Goal: Task Accomplishment & Management: Manage account settings

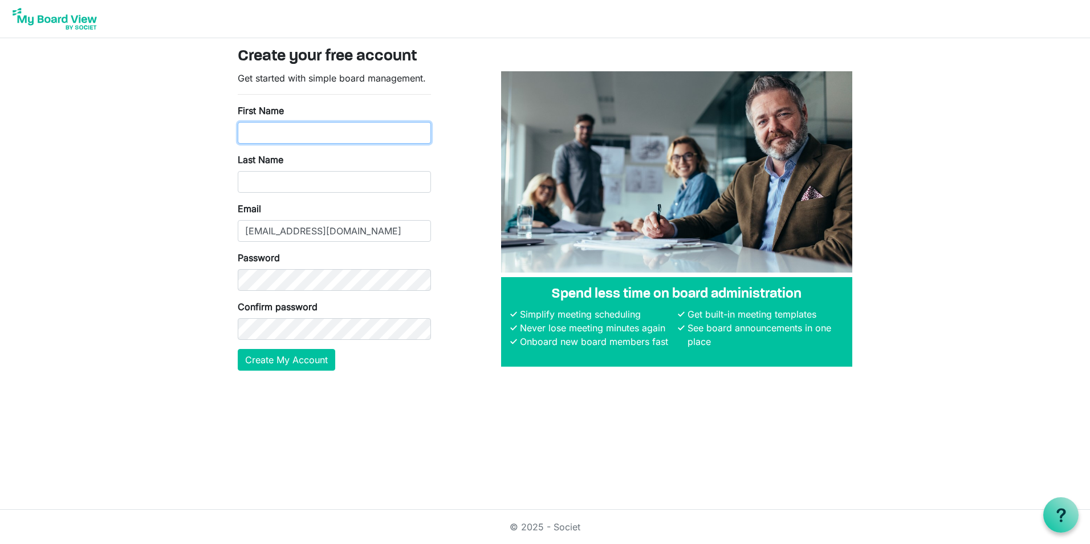
click at [290, 138] on input "First Name" at bounding box center [334, 133] width 193 height 22
type input "[PERSON_NAME]"
type input "Blechinger"
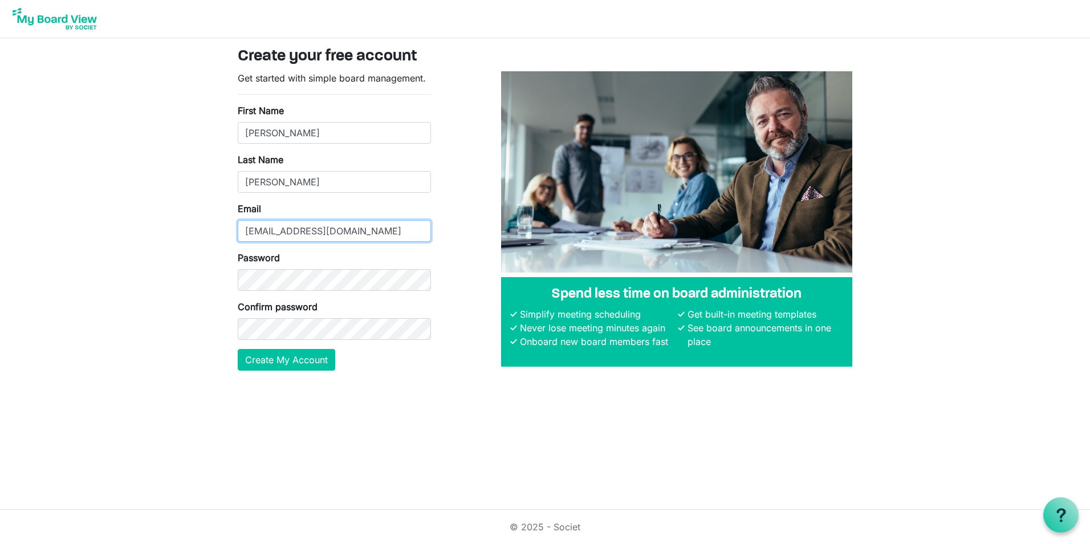
type input "[EMAIL_ADDRESS][DOMAIN_NAME]"
click at [287, 361] on button "Create My Account" at bounding box center [286, 360] width 97 height 22
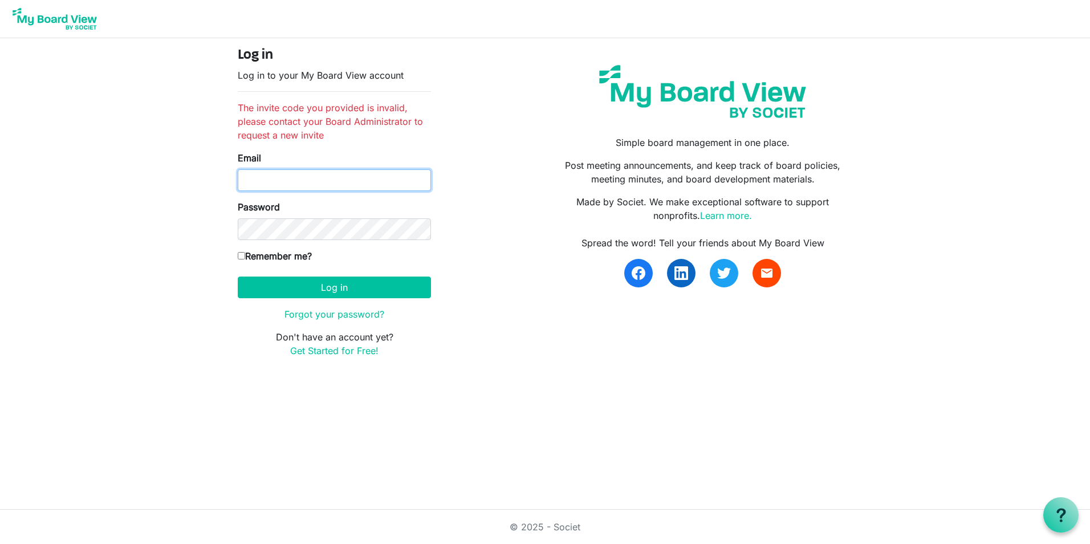
click at [343, 185] on input "Email" at bounding box center [334, 180] width 193 height 22
type input "[EMAIL_ADDRESS][DOMAIN_NAME]"
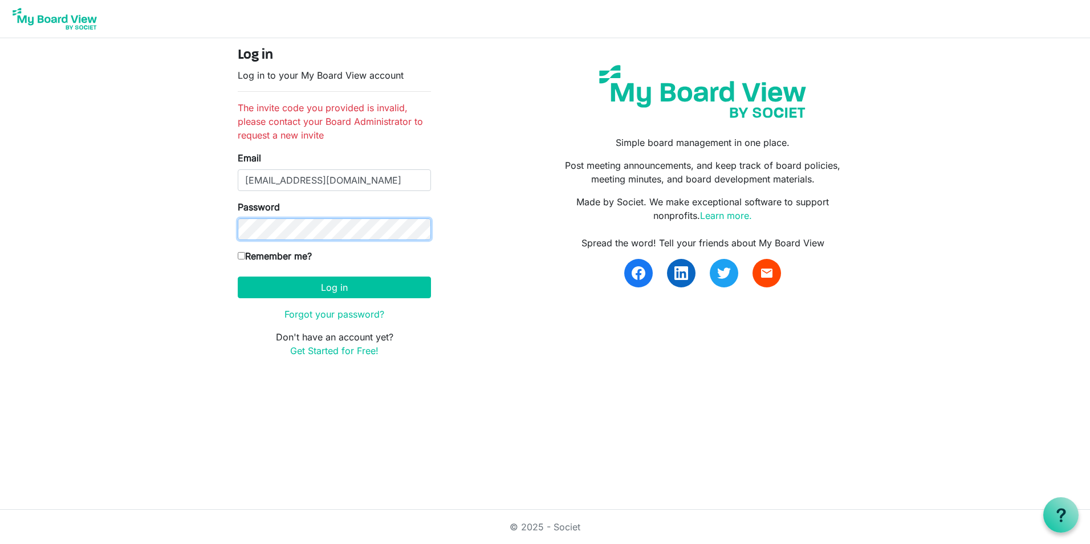
click at [238, 276] on button "Log in" at bounding box center [334, 287] width 193 height 22
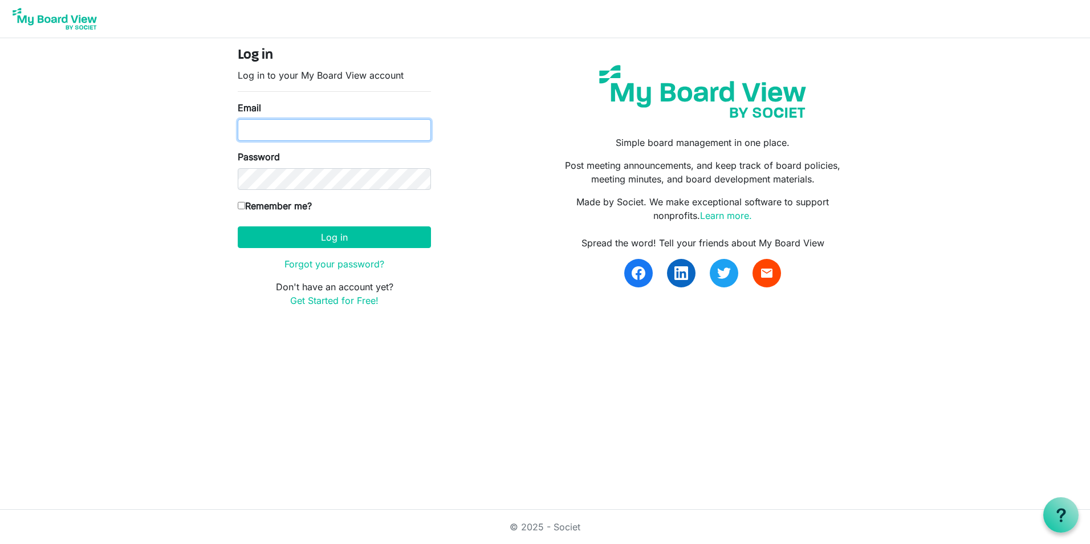
click at [307, 139] on input "Email" at bounding box center [334, 130] width 193 height 22
type input "mblechinger99@gmail.com"
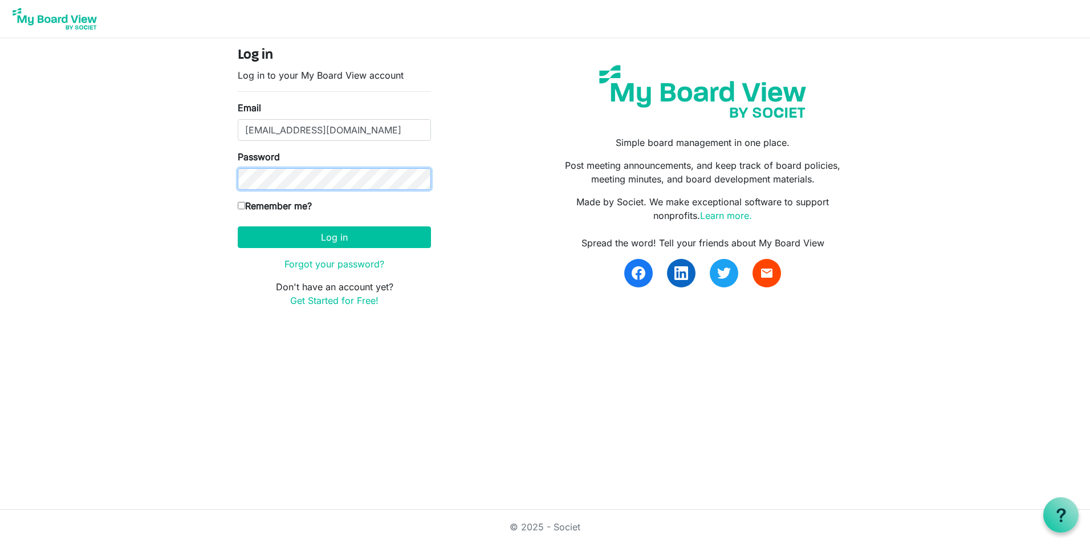
click at [238, 226] on button "Log in" at bounding box center [334, 237] width 193 height 22
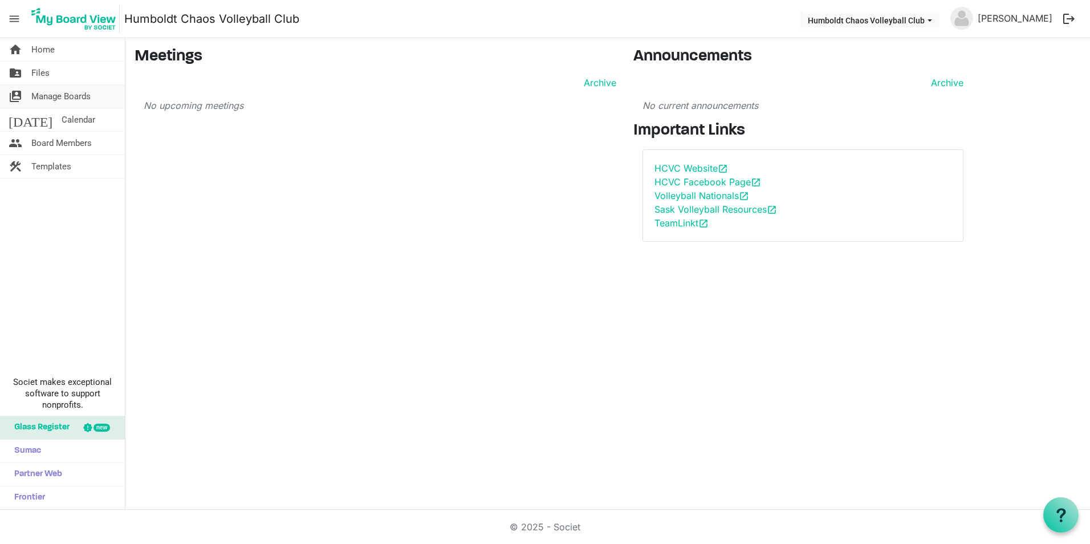
click at [71, 93] on span "Manage Boards" at bounding box center [60, 96] width 59 height 23
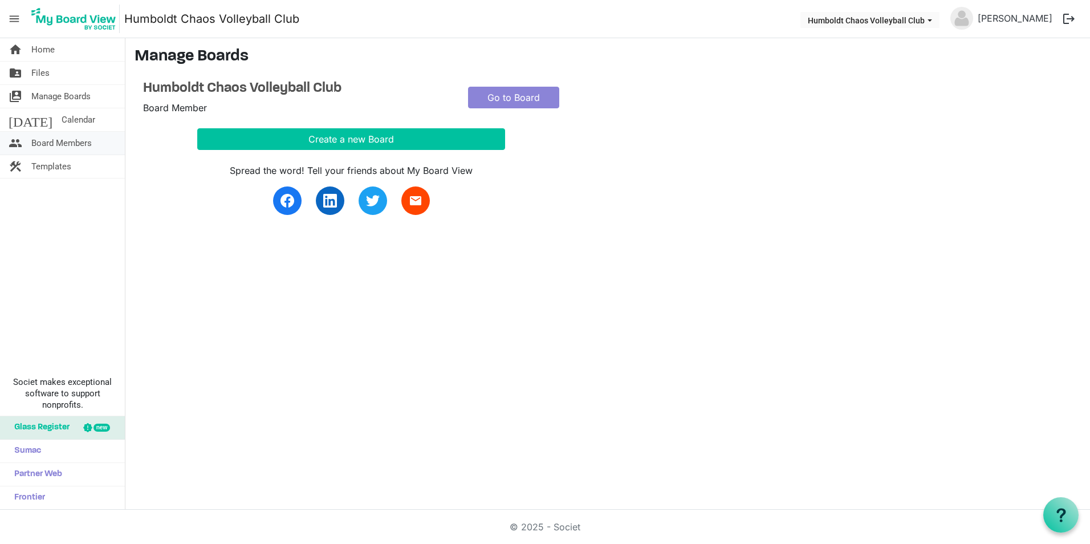
click at [60, 146] on span "Board Members" at bounding box center [61, 143] width 60 height 23
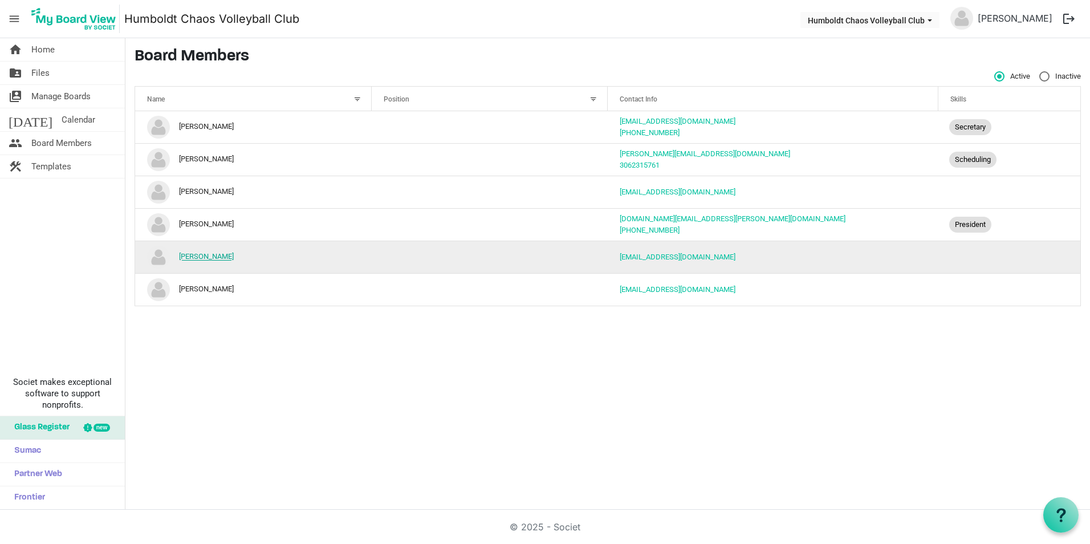
click at [222, 256] on link "[PERSON_NAME]" at bounding box center [206, 256] width 55 height 9
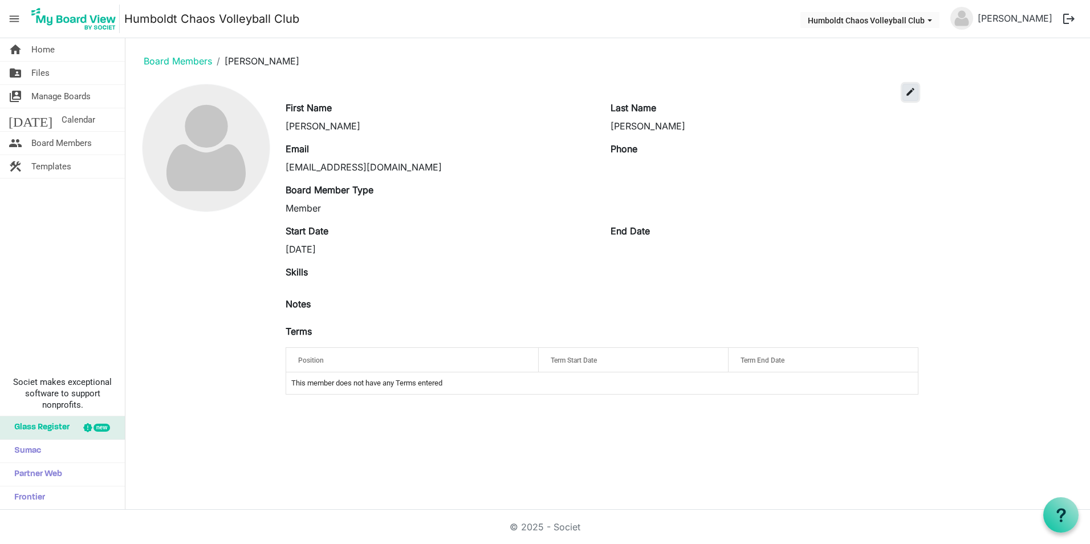
click at [906, 92] on span "edit" at bounding box center [910, 92] width 10 height 10
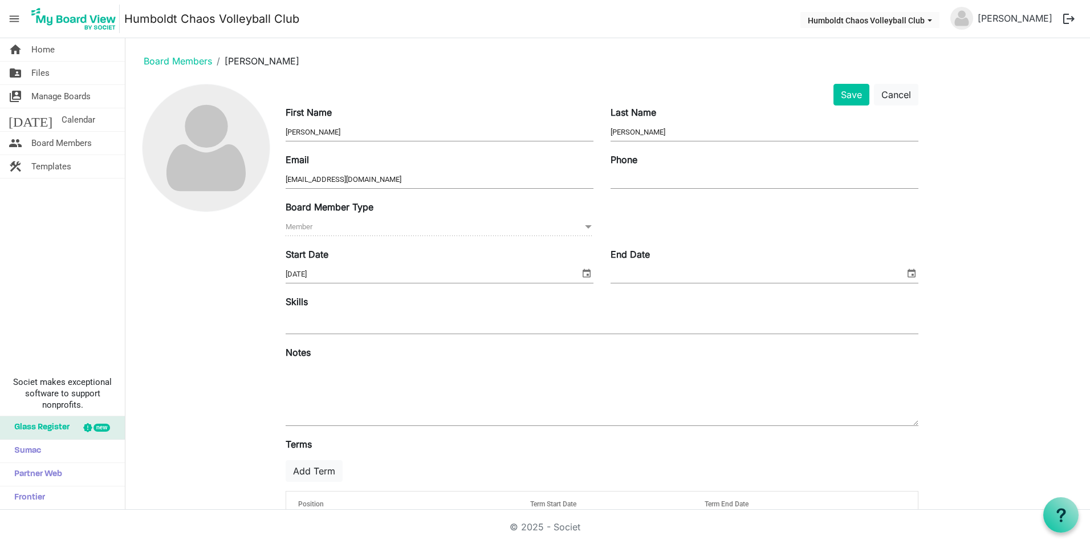
scroll to position [47, 0]
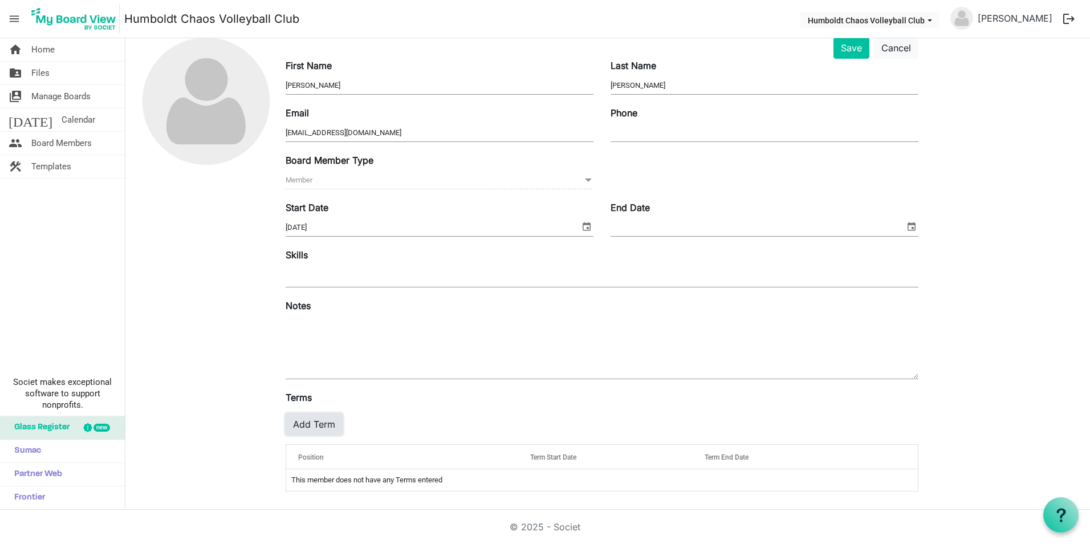
click at [317, 427] on button "Add Term" at bounding box center [314, 424] width 57 height 22
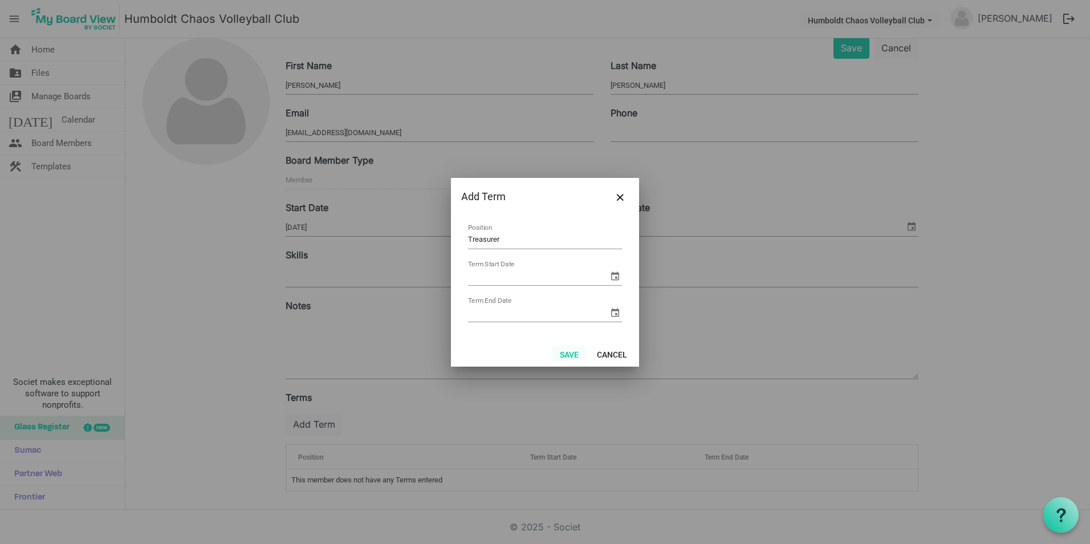
type input "Treasurer"
click at [569, 354] on button "Save" at bounding box center [569, 354] width 34 height 16
click at [608, 275] on span "select" at bounding box center [615, 276] width 14 height 14
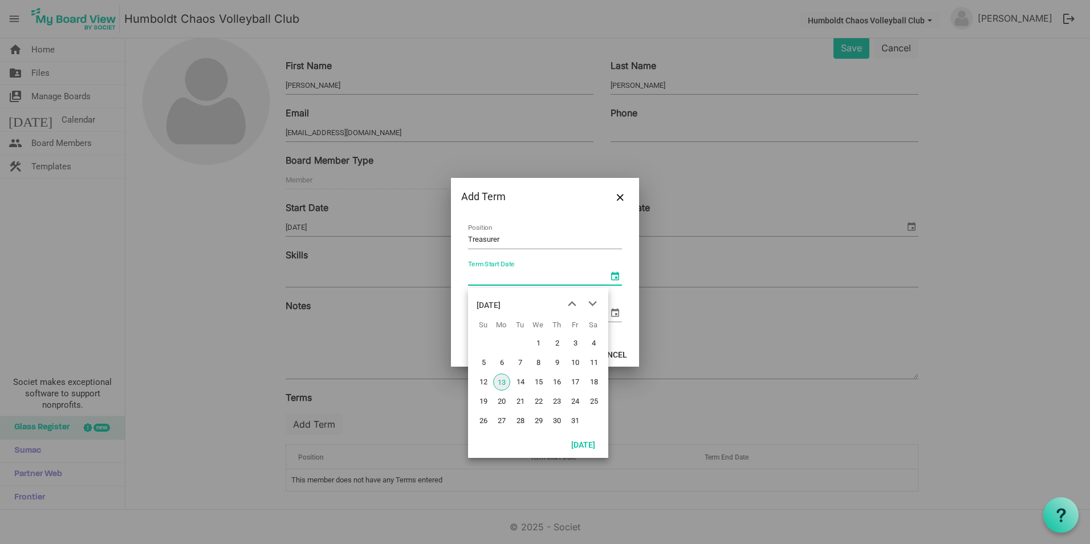
click at [500, 301] on div "October 2025" at bounding box center [488, 305] width 24 height 23
click at [489, 337] on span "Jan" at bounding box center [490, 338] width 26 height 26
click at [500, 307] on div "January 2025" at bounding box center [488, 305] width 24 height 23
click at [487, 302] on div "2025" at bounding box center [485, 305] width 18 height 23
click at [524, 368] on span "2024" at bounding box center [523, 371] width 26 height 26
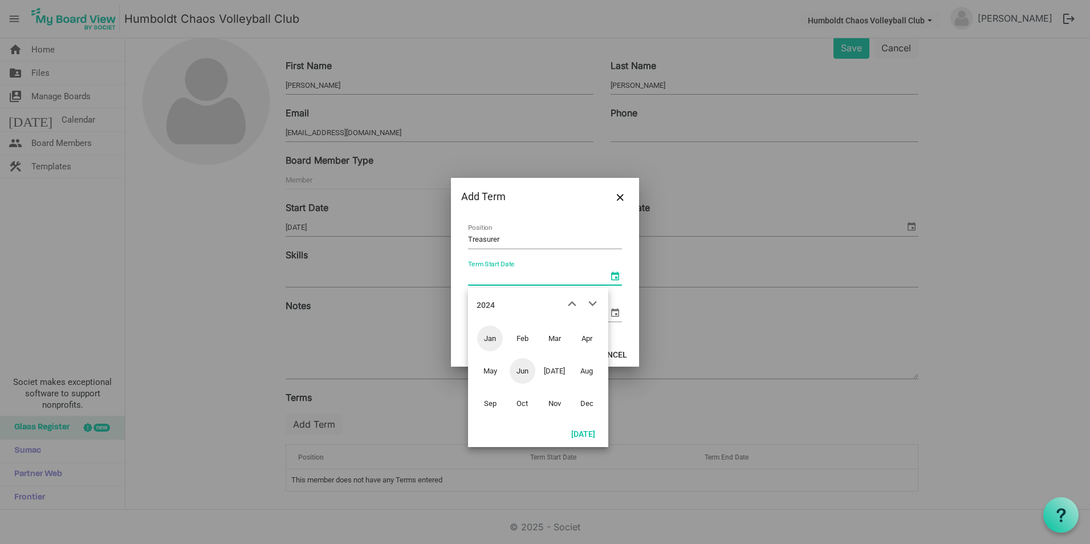
click at [531, 369] on span "Jun" at bounding box center [523, 371] width 26 height 26
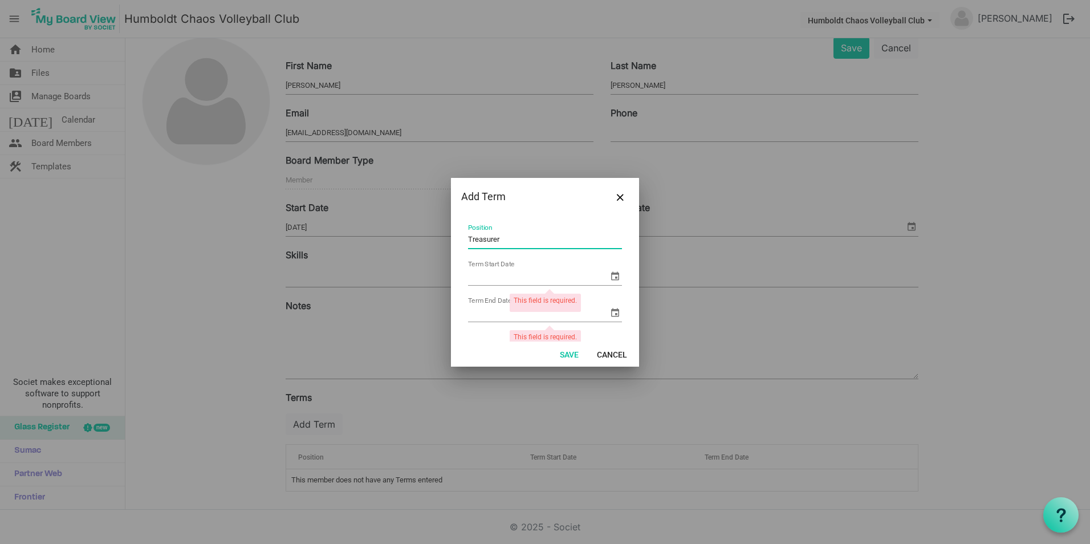
click at [610, 239] on input "Treasurer" at bounding box center [545, 240] width 154 height 18
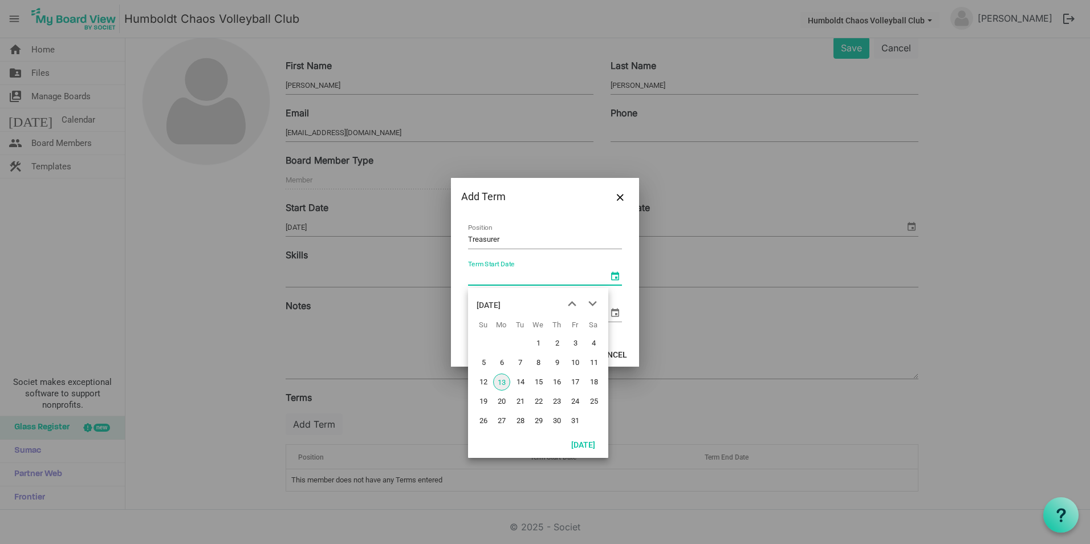
click at [608, 278] on span "select" at bounding box center [615, 276] width 14 height 14
click at [499, 381] on span "13" at bounding box center [501, 381] width 17 height 17
type input "10/13/2025"
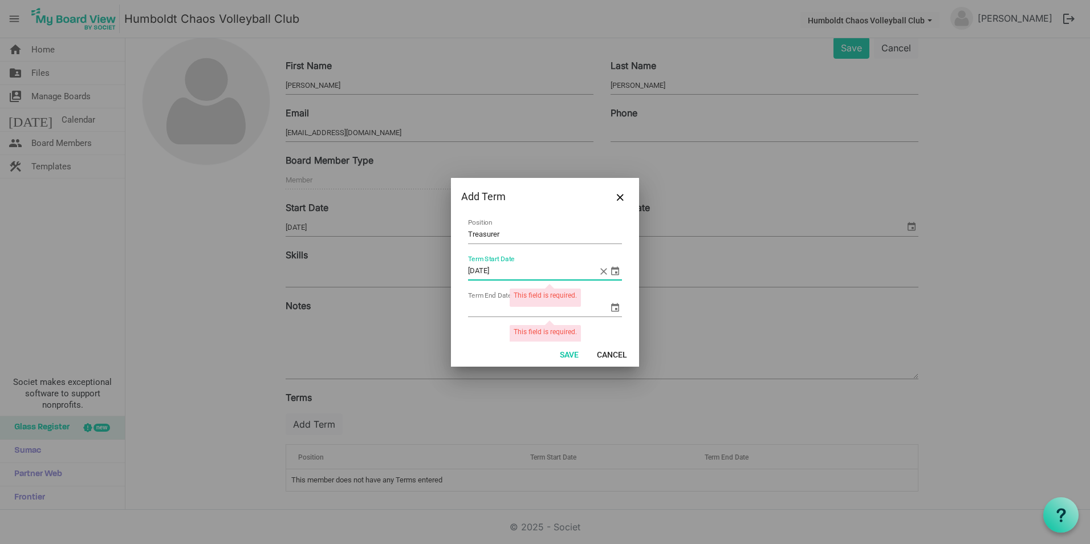
scroll to position [7, 0]
click at [606, 352] on button "Cancel" at bounding box center [611, 354] width 45 height 16
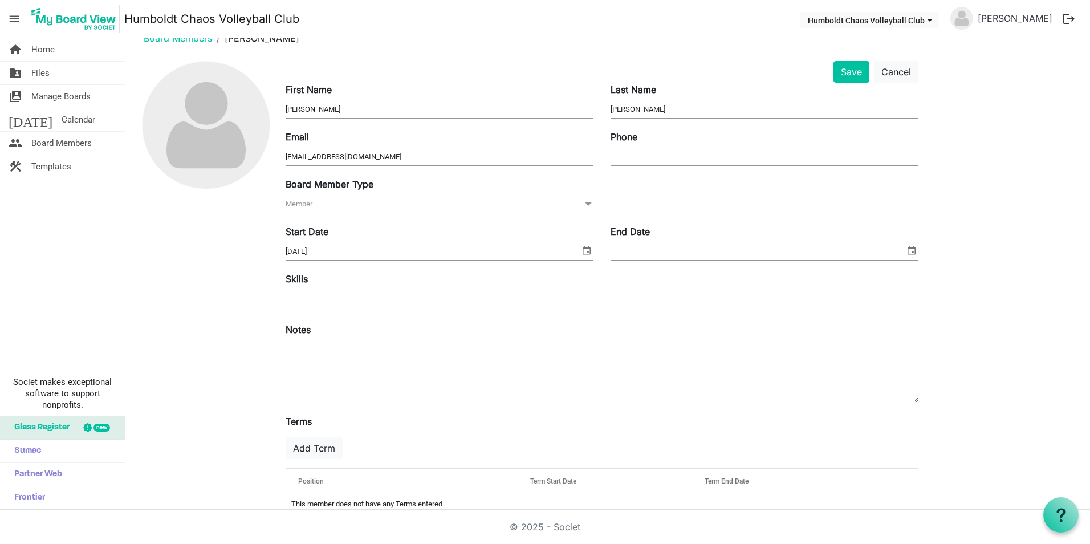
scroll to position [0, 0]
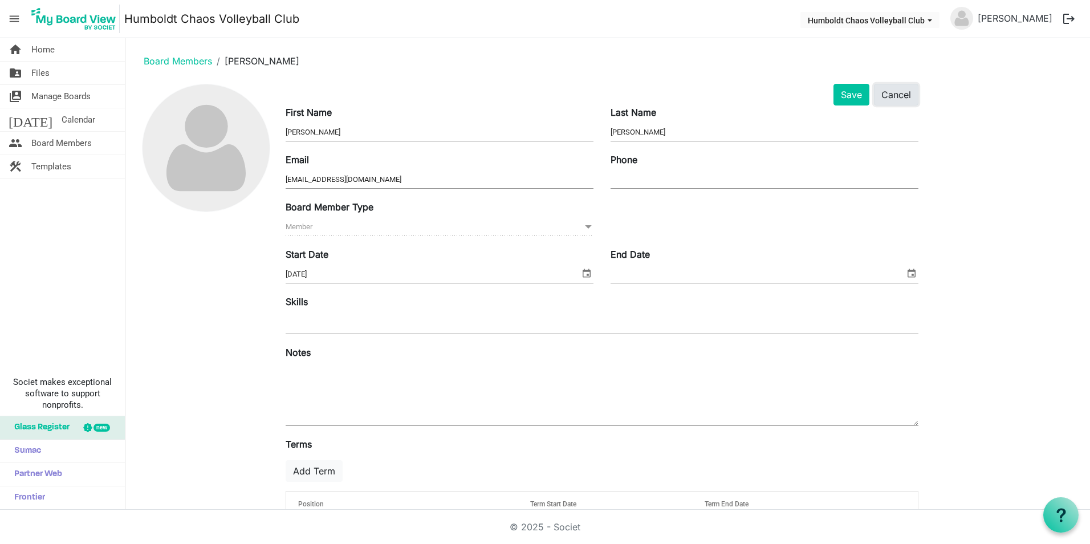
click at [910, 95] on button "Cancel" at bounding box center [896, 95] width 44 height 22
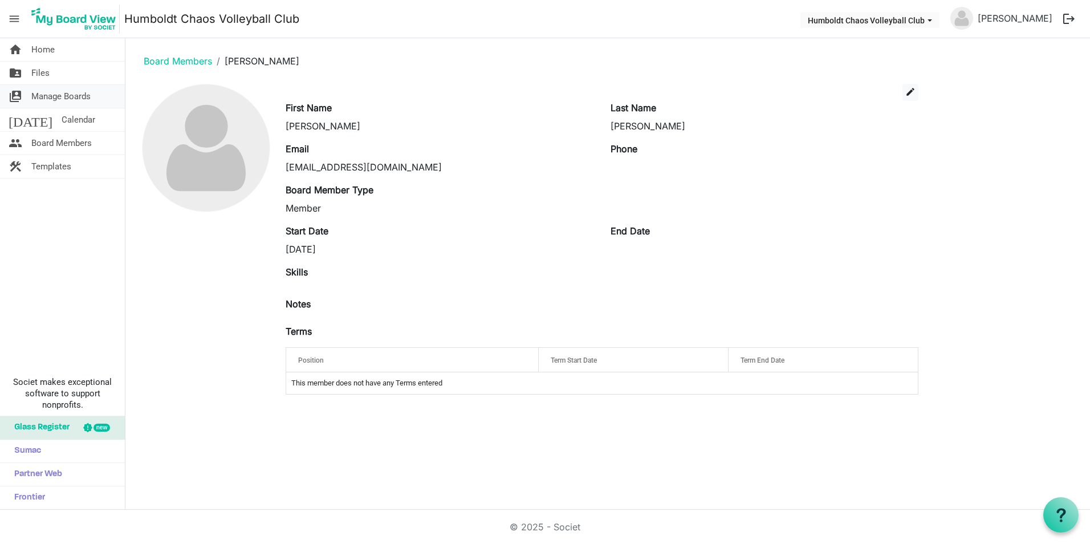
click at [57, 96] on span "Manage Boards" at bounding box center [60, 96] width 59 height 23
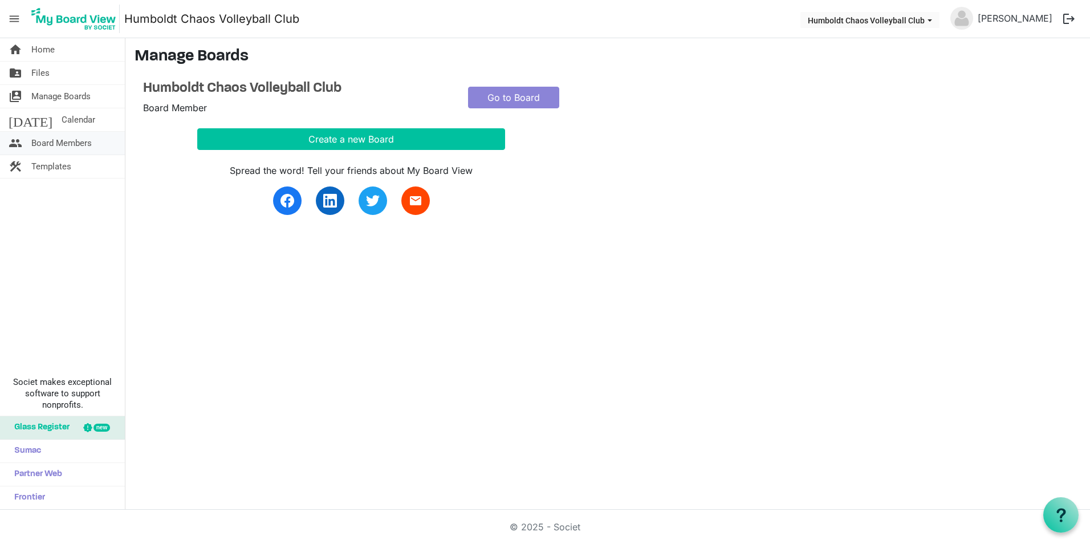
click at [56, 141] on span "Board Members" at bounding box center [61, 143] width 60 height 23
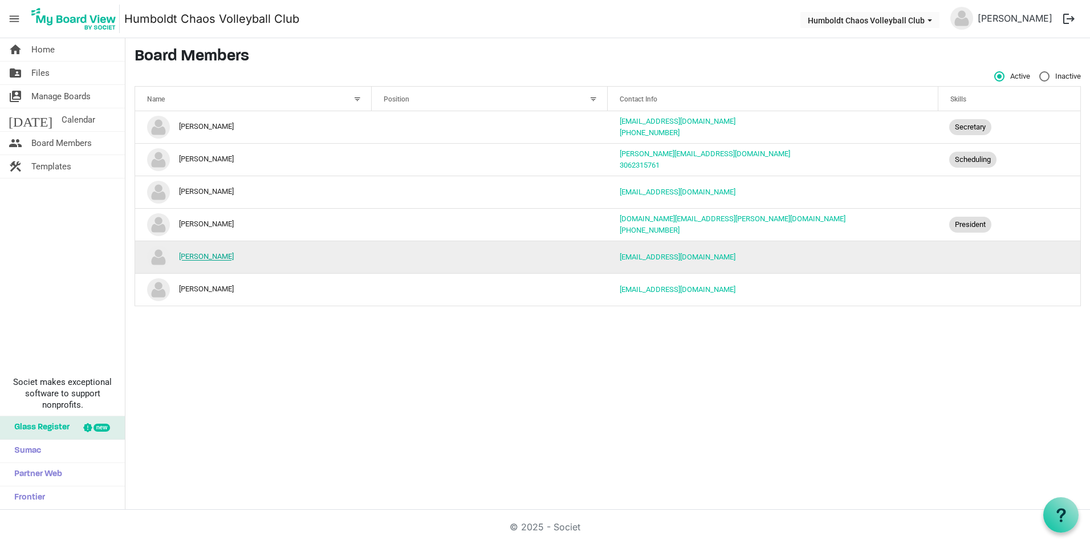
click at [213, 255] on link "[PERSON_NAME]" at bounding box center [206, 256] width 55 height 9
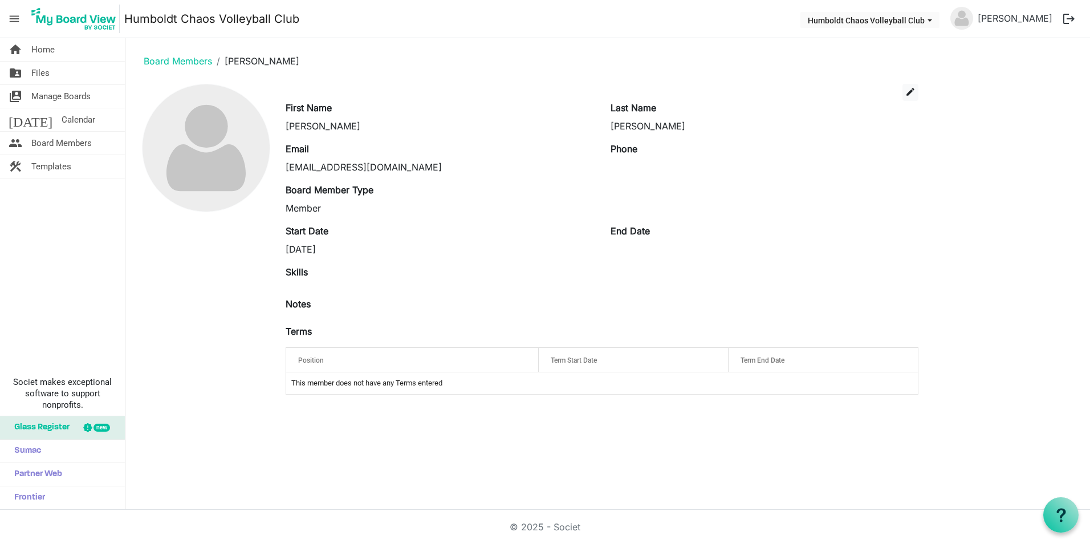
click at [293, 269] on label "Skills" at bounding box center [297, 272] width 22 height 14
click at [910, 95] on span "edit" at bounding box center [910, 92] width 10 height 10
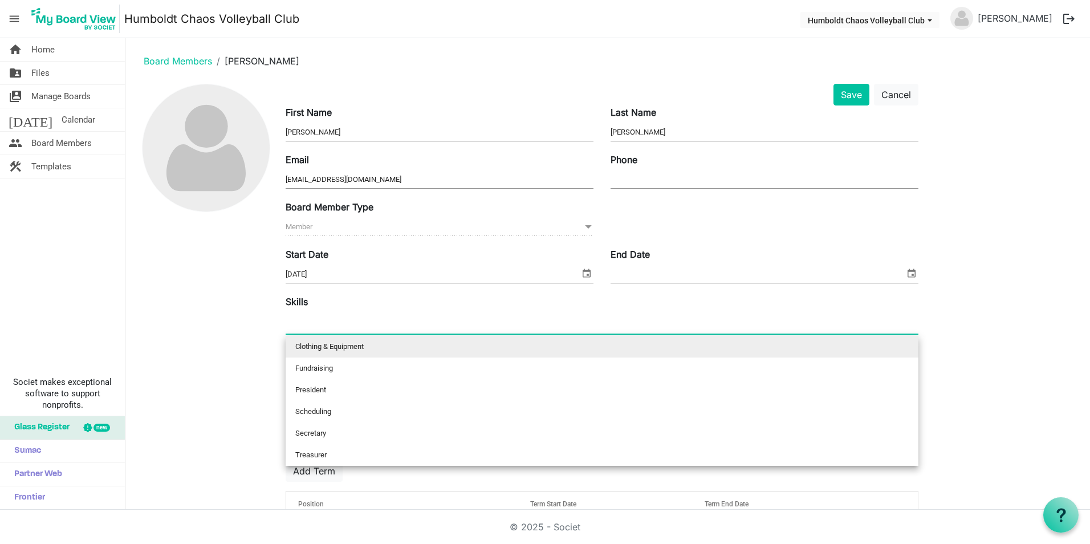
click at [307, 324] on input "text" at bounding box center [299, 323] width 26 height 21
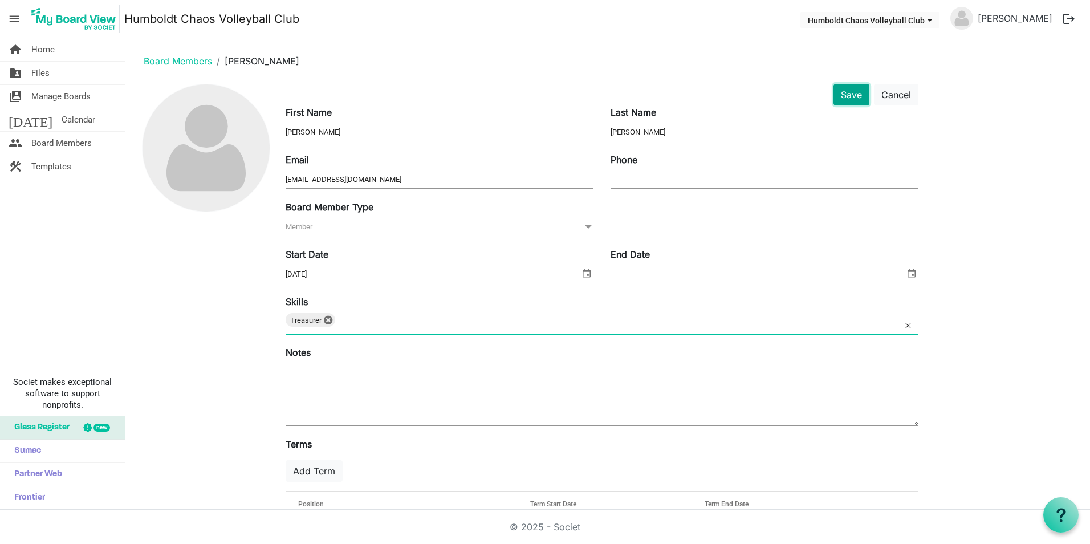
click at [847, 100] on button "Save" at bounding box center [851, 95] width 36 height 22
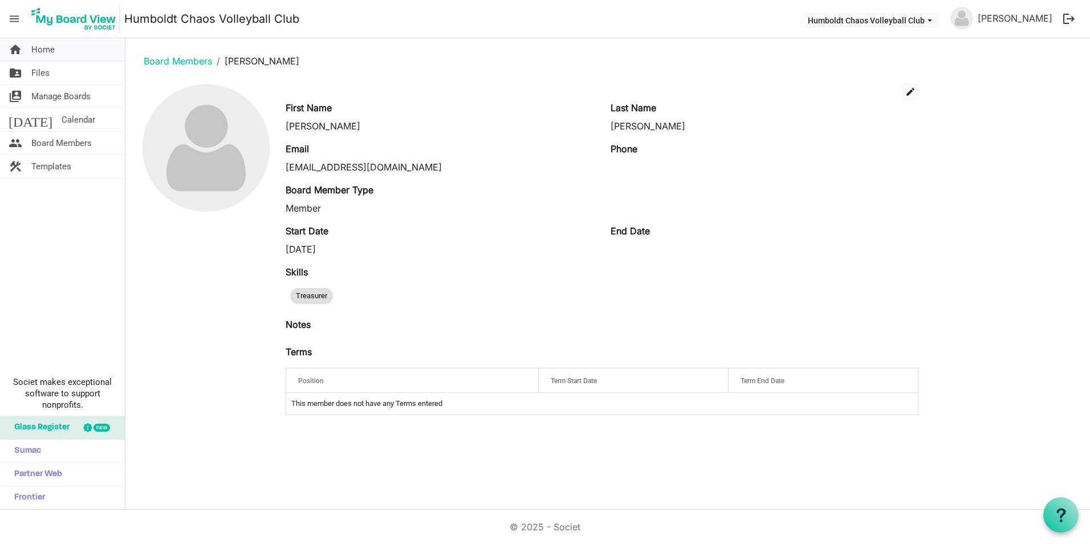
click at [49, 46] on span "Home" at bounding box center [42, 49] width 23 height 23
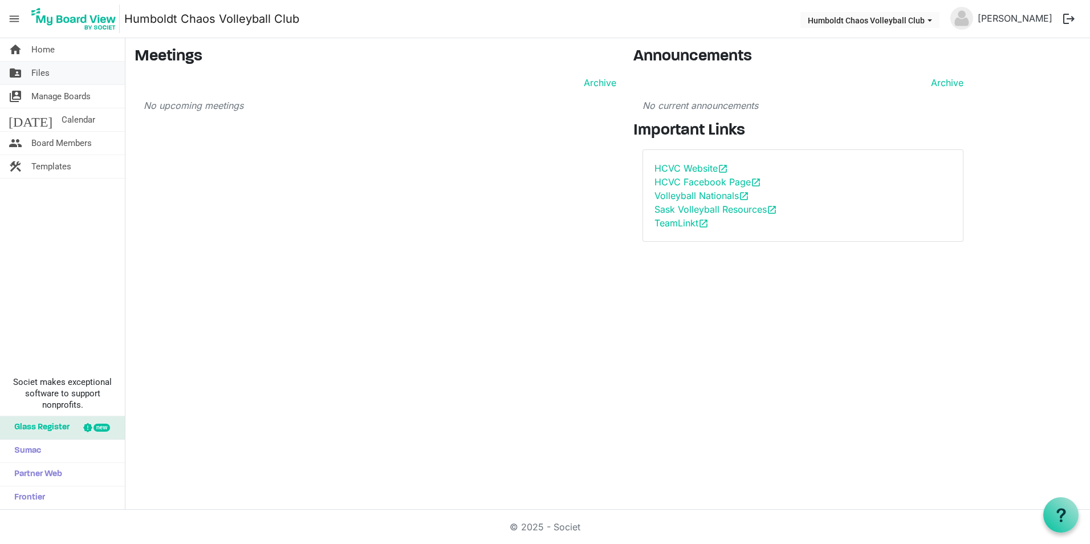
click at [34, 72] on span "Files" at bounding box center [40, 73] width 18 height 23
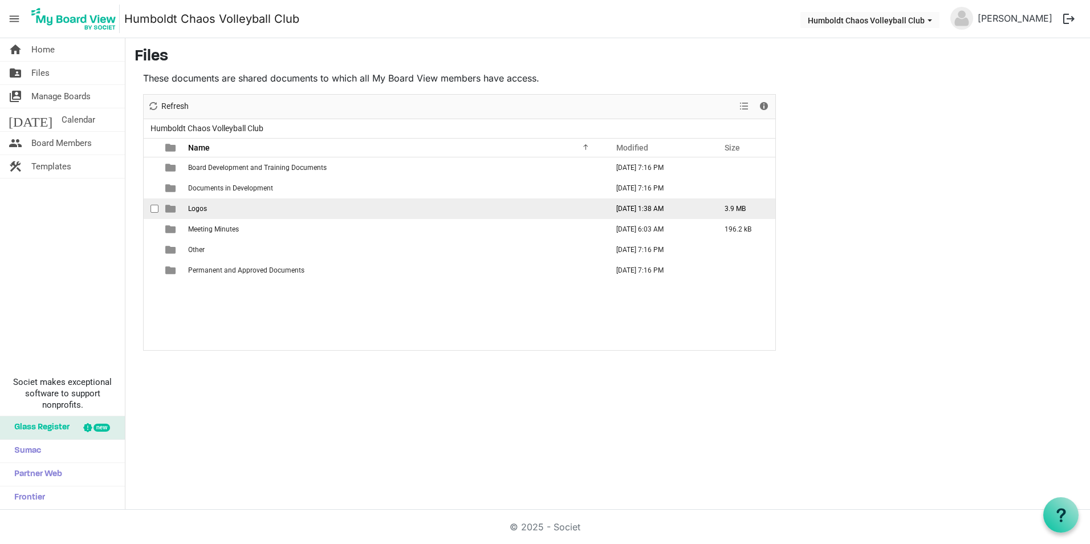
click at [197, 209] on span "Logos" at bounding box center [197, 209] width 19 height 8
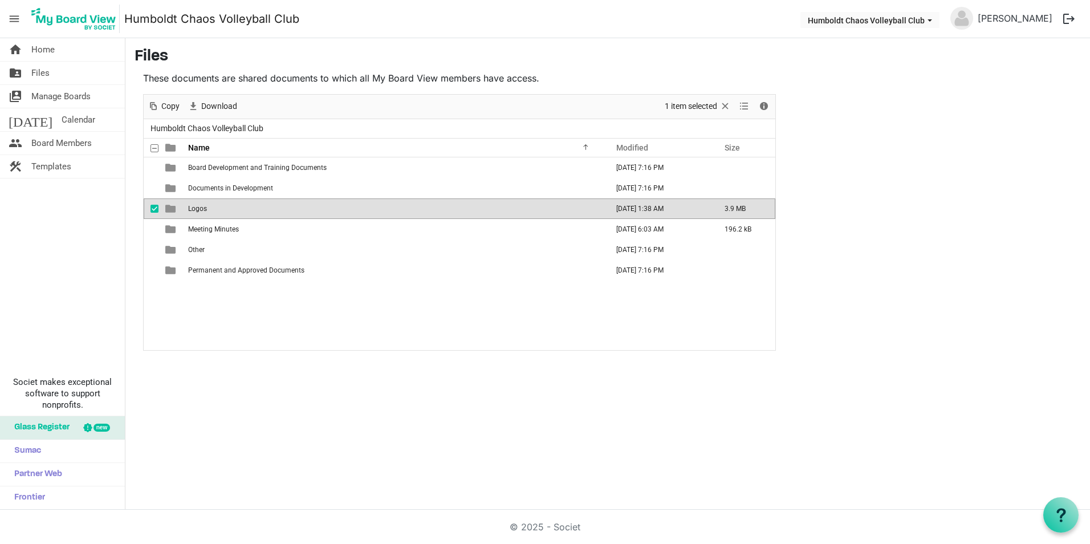
click at [204, 209] on span "Logos" at bounding box center [197, 209] width 19 height 8
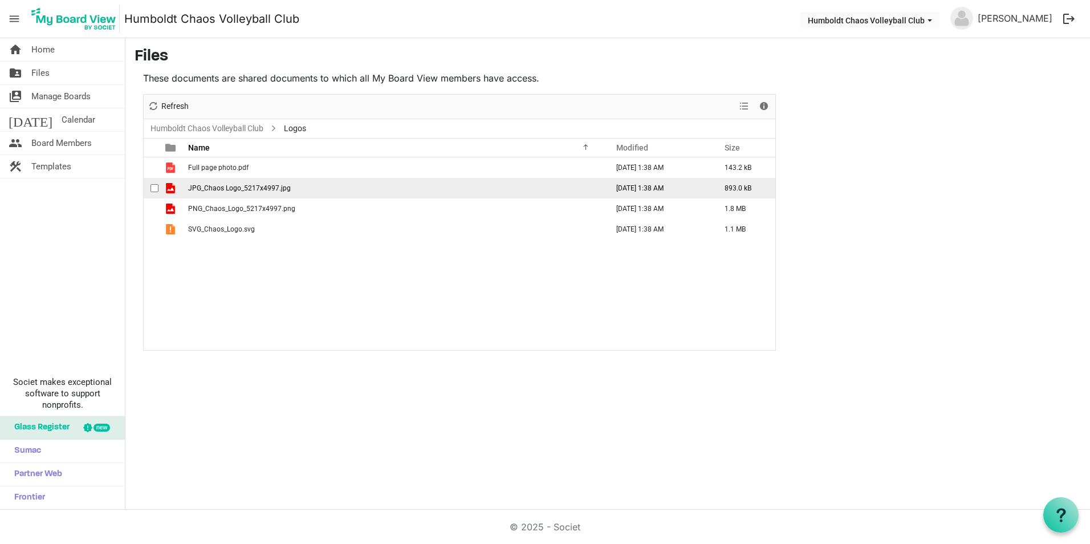
click at [205, 191] on span "JPG_Chaos Logo_5217x4997.jpg" at bounding box center [239, 188] width 103 height 8
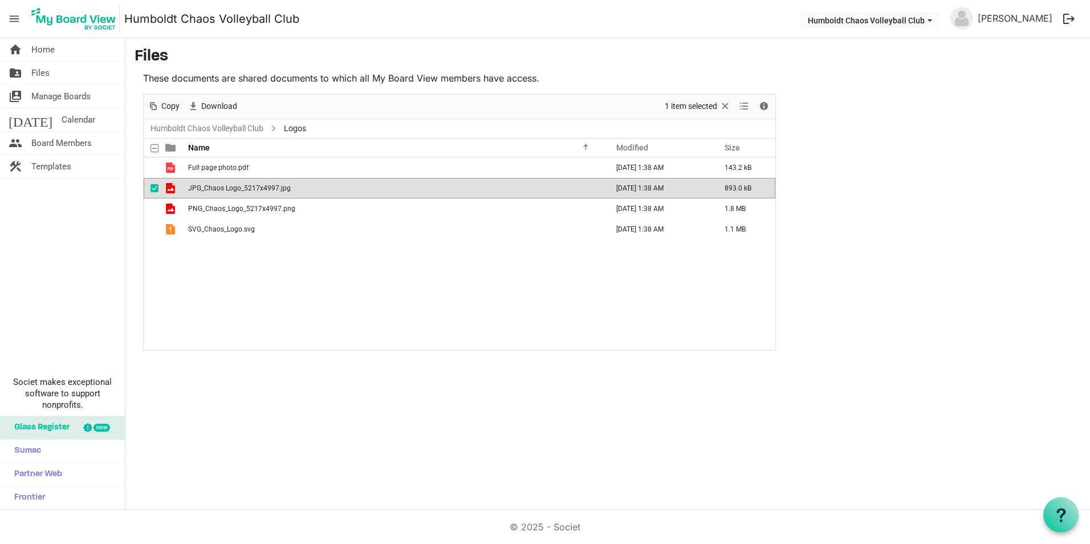
click at [205, 191] on span "JPG_Chaos Logo_5217x4997.jpg" at bounding box center [239, 188] width 103 height 8
click at [880, 215] on main "Files These documents are shared documents to which all My Board View members h…" at bounding box center [607, 198] width 964 height 321
click at [31, 161] on link "construction Templates" at bounding box center [62, 166] width 125 height 23
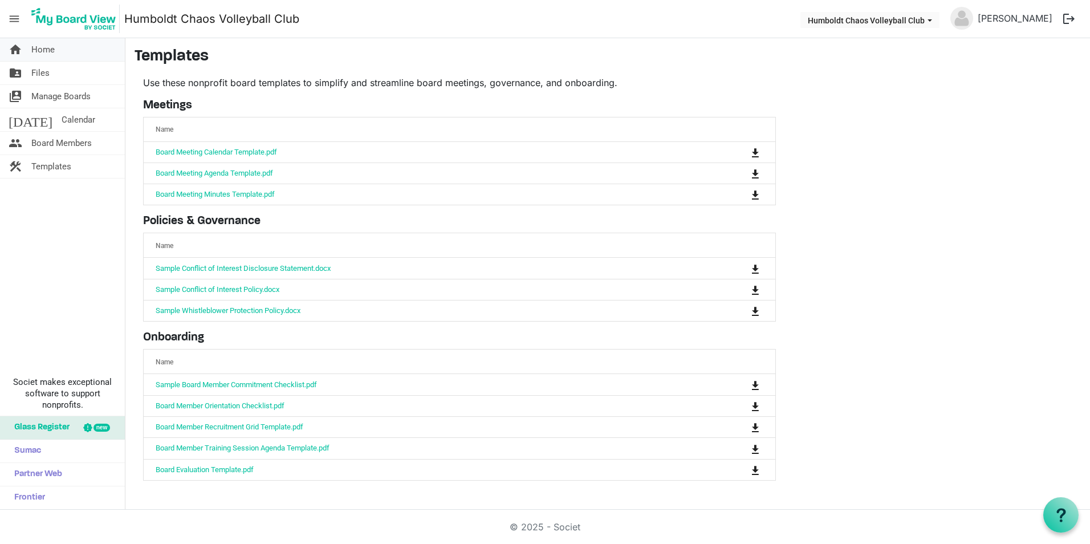
click at [34, 52] on span "Home" at bounding box center [42, 49] width 23 height 23
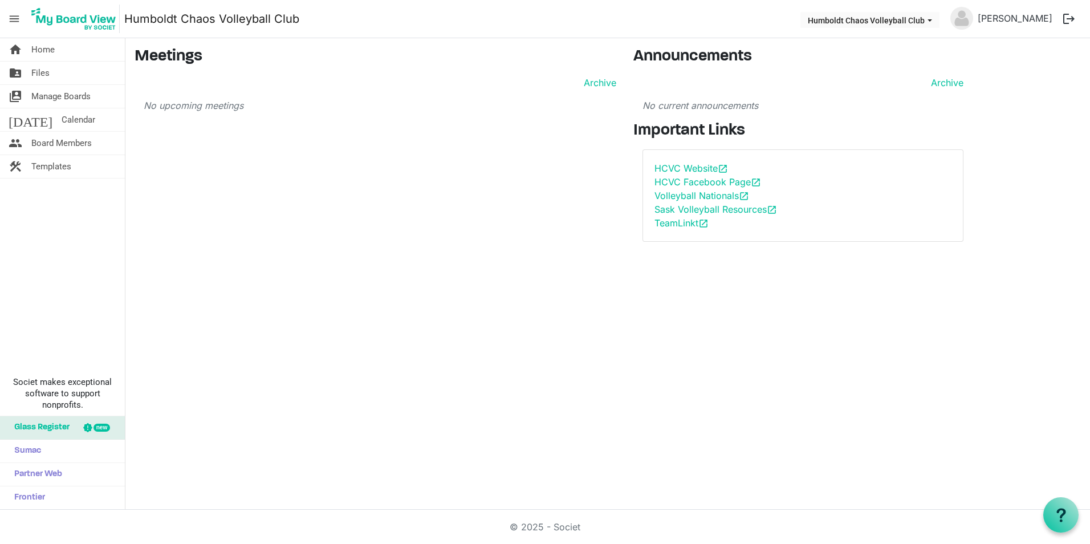
click at [11, 17] on span "menu" at bounding box center [14, 19] width 22 height 22
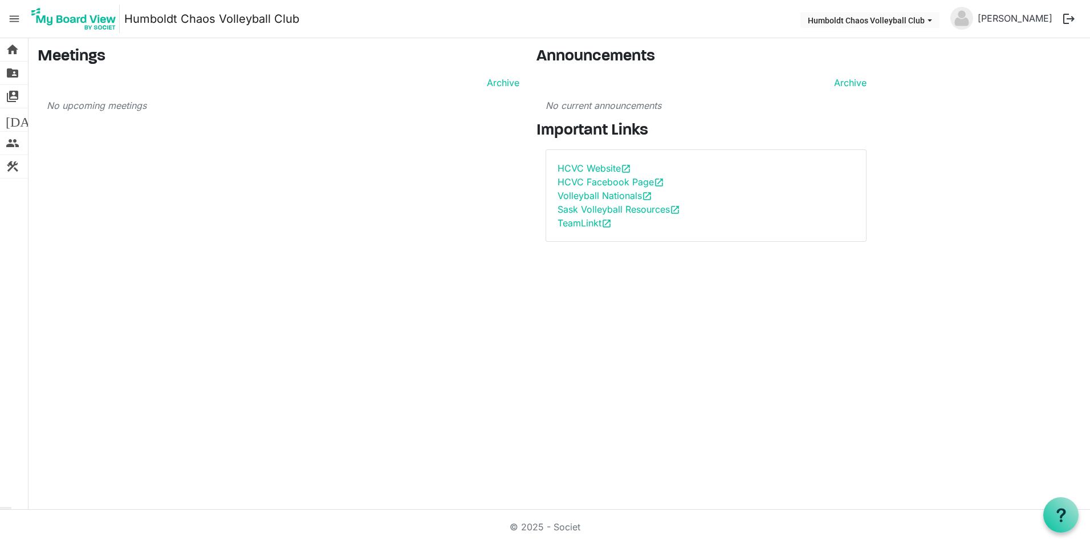
click at [2, 12] on nav "menu Humboldt Chaos Volleyball Club Humboldt Chaos Volleyball Club [PERSON_NAME…" at bounding box center [545, 19] width 1090 height 38
click at [13, 19] on span "menu" at bounding box center [14, 19] width 22 height 22
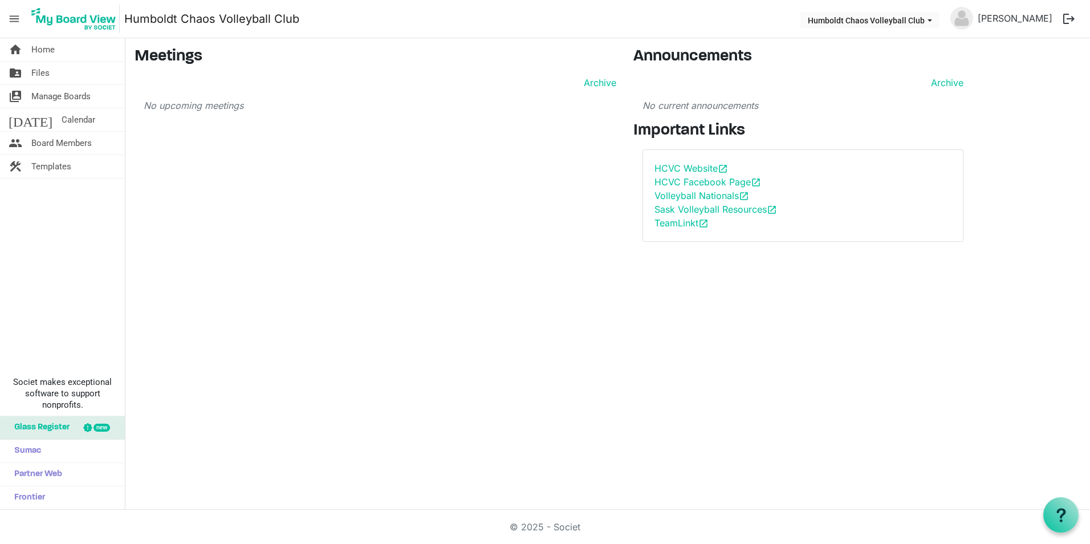
click at [11, 19] on span "menu" at bounding box center [14, 19] width 22 height 22
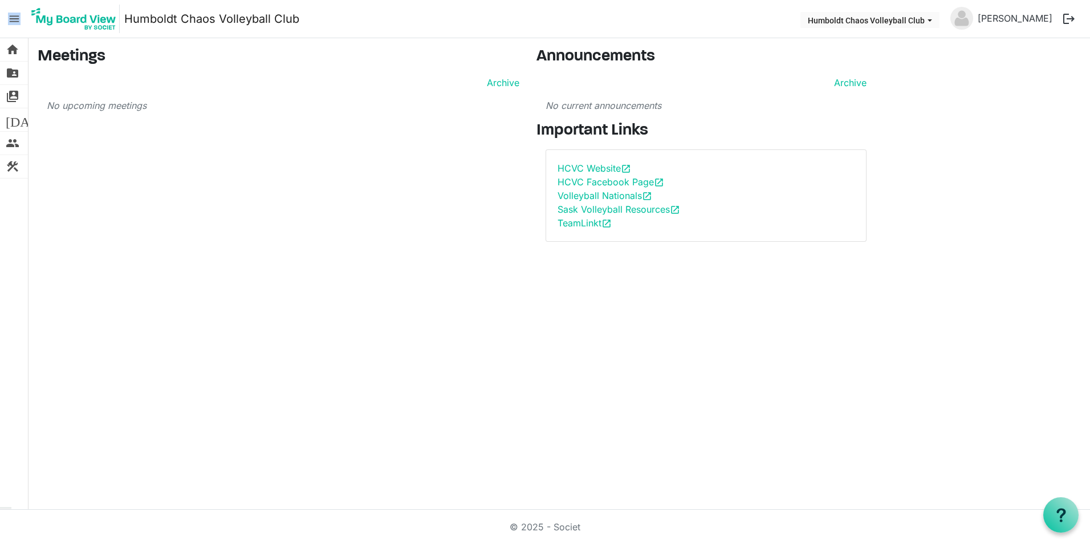
click at [11, 19] on span "menu" at bounding box center [14, 19] width 22 height 22
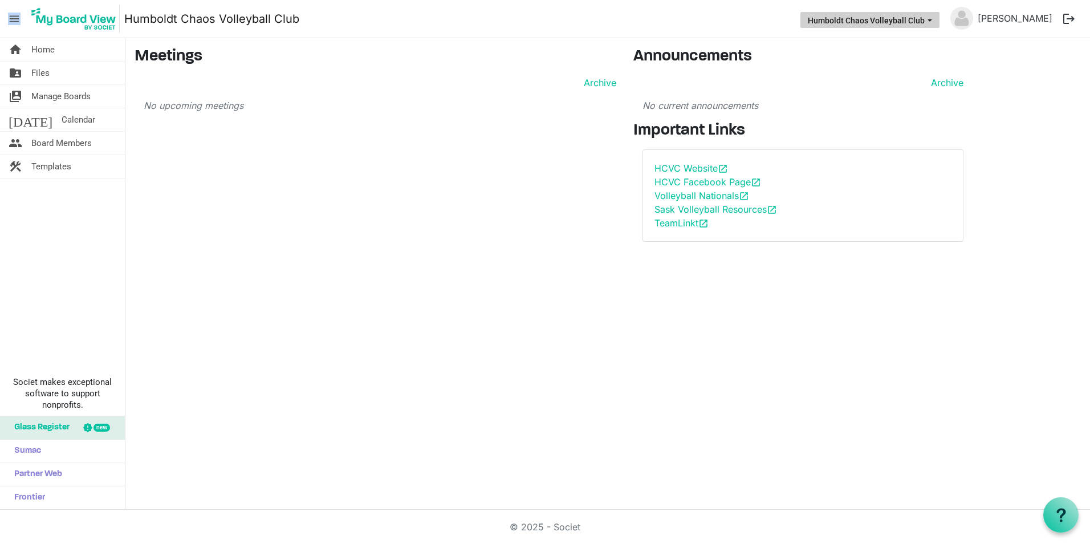
click at [915, 22] on button "Humboldt Chaos Volleyball Club" at bounding box center [869, 20] width 139 height 16
click at [1011, 18] on link "Melanie Blechinger" at bounding box center [1015, 18] width 84 height 23
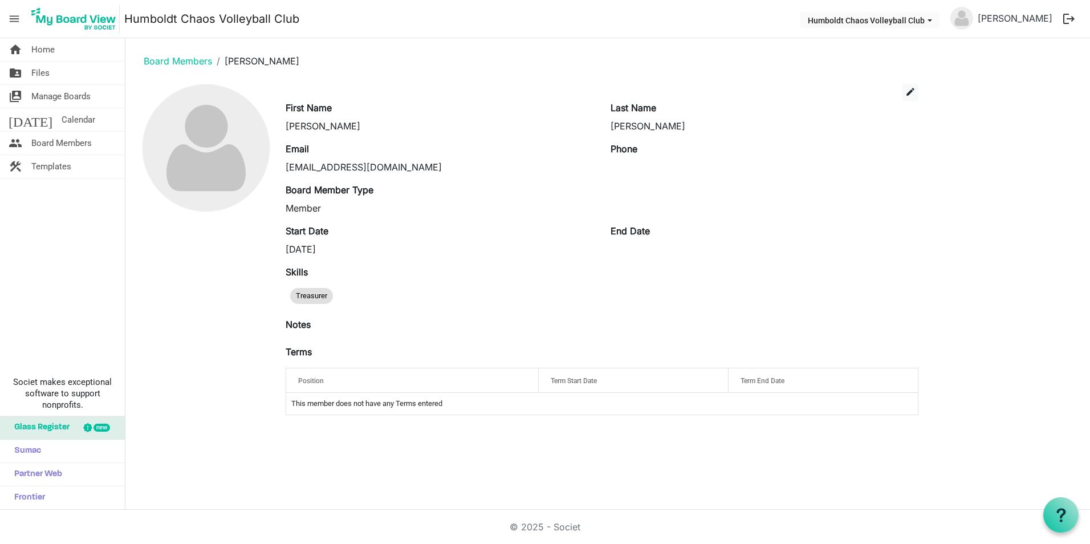
click at [1066, 15] on button "logout" at bounding box center [1069, 19] width 24 height 24
